Goal: Use online tool/utility: Utilize a website feature to perform a specific function

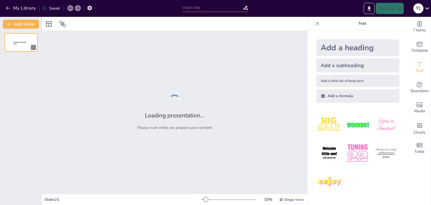
type input "Imported Causas-y-consecuencias-de-los-avances-tecnologicos-en-la-juventud-actu…"
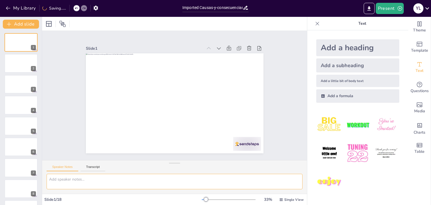
click at [155, 181] on textarea at bounding box center [175, 181] width 256 height 15
click at [95, 168] on button "Transcript" at bounding box center [93, 168] width 25 height 6
click at [65, 169] on button "Speaker Notes" at bounding box center [63, 168] width 32 height 6
click at [73, 178] on textarea at bounding box center [175, 181] width 256 height 15
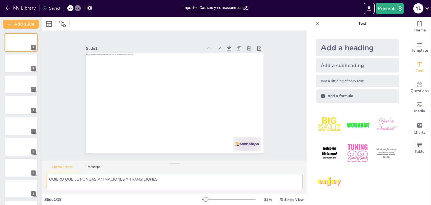
type textarea "QUIERO QUE LE PONGAS ANIMACIONES Y TRANSICIONES"
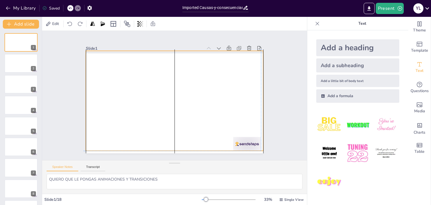
drag, startPoint x: 100, startPoint y: 105, endPoint x: 88, endPoint y: 86, distance: 22.4
click at [88, 86] on div at bounding box center [172, 101] width 203 height 164
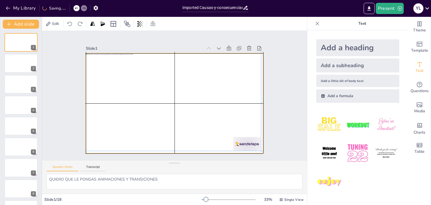
drag, startPoint x: 147, startPoint y: 78, endPoint x: 158, endPoint y: 96, distance: 21.0
click at [158, 96] on div at bounding box center [168, 90] width 193 height 199
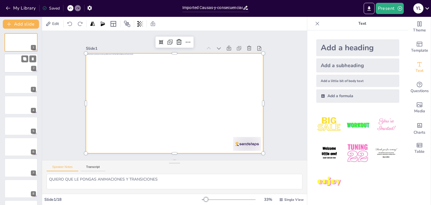
click at [19, 64] on div at bounding box center [21, 63] width 34 height 19
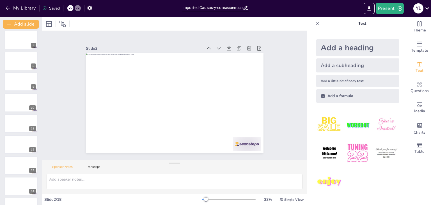
scroll to position [206, 0]
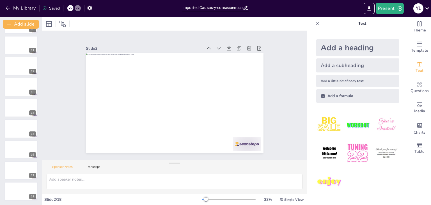
click at [56, 199] on div "Slide 2 / 18" at bounding box center [123, 199] width 158 height 5
click at [22, 93] on div at bounding box center [21, 86] width 34 height 19
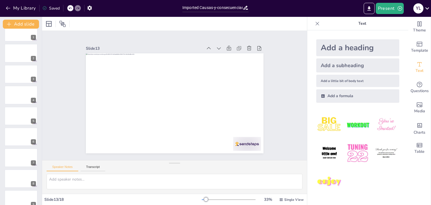
scroll to position [0, 0]
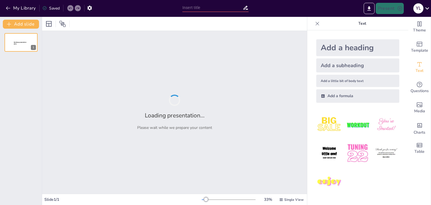
type input "Imported Causas-y-consecuencias-de-los-avances-tecnologicos-en-la-juventud-actu…"
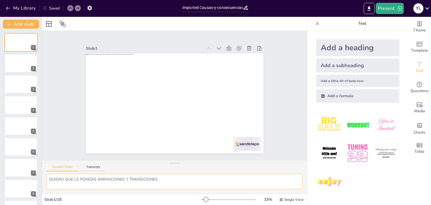
click at [159, 177] on textarea "QUIERO QUE LE PONGAS ANIMACIONES Y TRANSICIONES" at bounding box center [175, 181] width 256 height 15
type textarea "QUIERO QUE LE PONGAS ANIMACIONES Y TRANSICIONES"
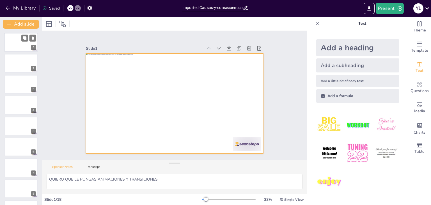
click at [22, 49] on div at bounding box center [21, 42] width 34 height 19
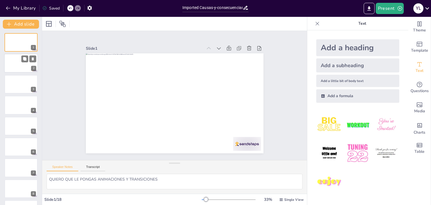
click at [22, 65] on div at bounding box center [21, 63] width 34 height 19
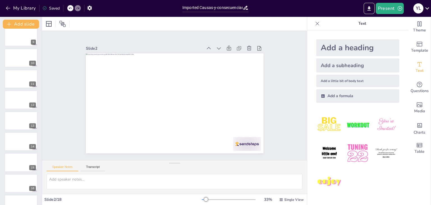
scroll to position [206, 0]
